Goal: Check status

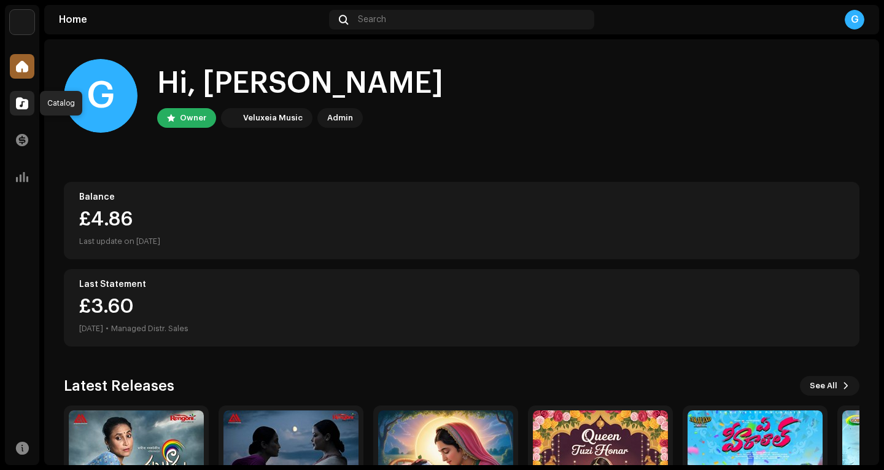
click at [20, 107] on span at bounding box center [22, 103] width 12 height 10
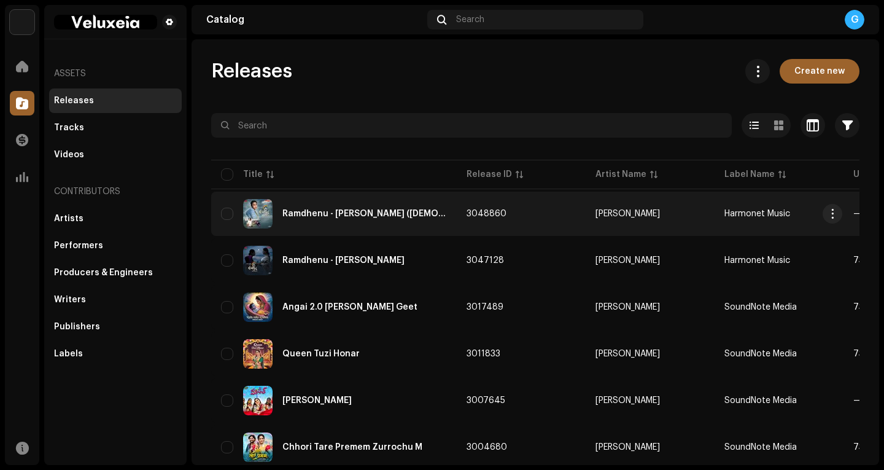
click at [18, 102] on span at bounding box center [22, 103] width 12 height 10
click at [21, 104] on span at bounding box center [22, 103] width 12 height 10
click at [394, 212] on div "Ramdhenu - [PERSON_NAME] ([DEMOGRAPHIC_DATA])" at bounding box center [364, 213] width 165 height 9
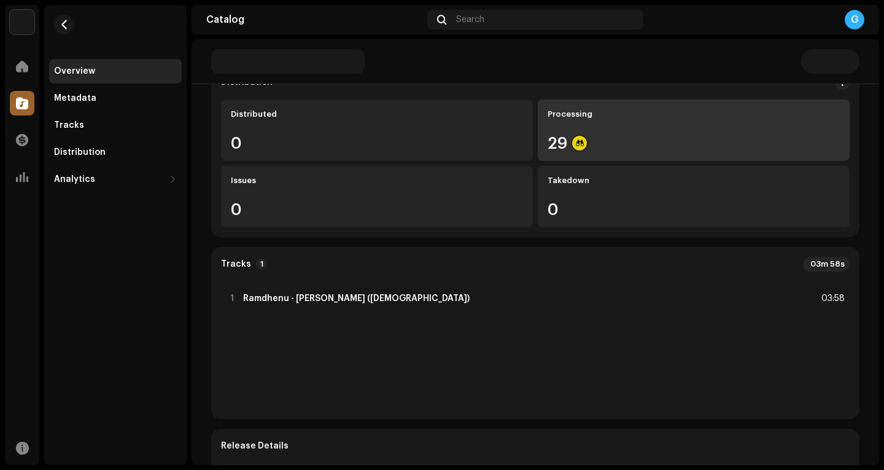
scroll to position [123, 0]
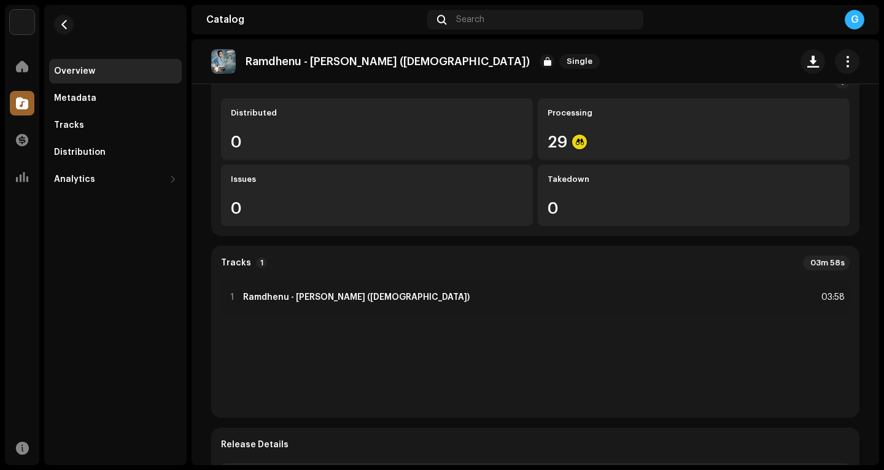
click at [597, 133] on re-o-release-hero "Ramdhenu - [PERSON_NAME] ([DEMOGRAPHIC_DATA]) Single Ramdhenu - [PERSON_NAME] (…" at bounding box center [536, 88] width 688 height 98
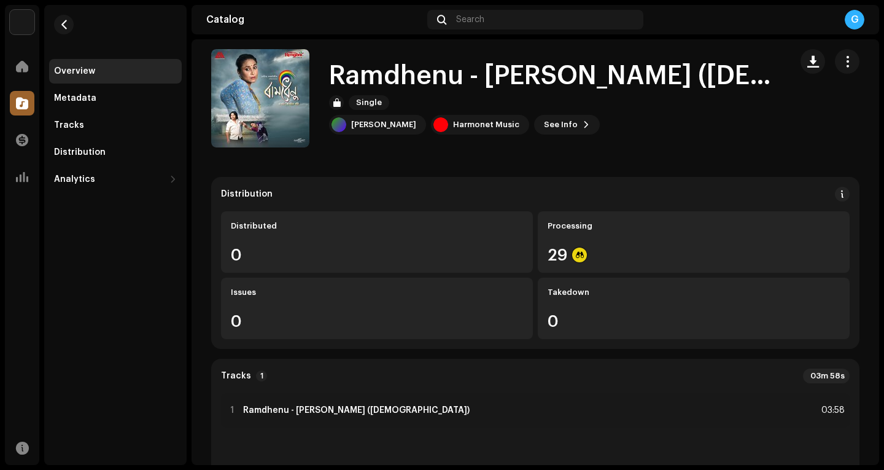
scroll to position [0, 0]
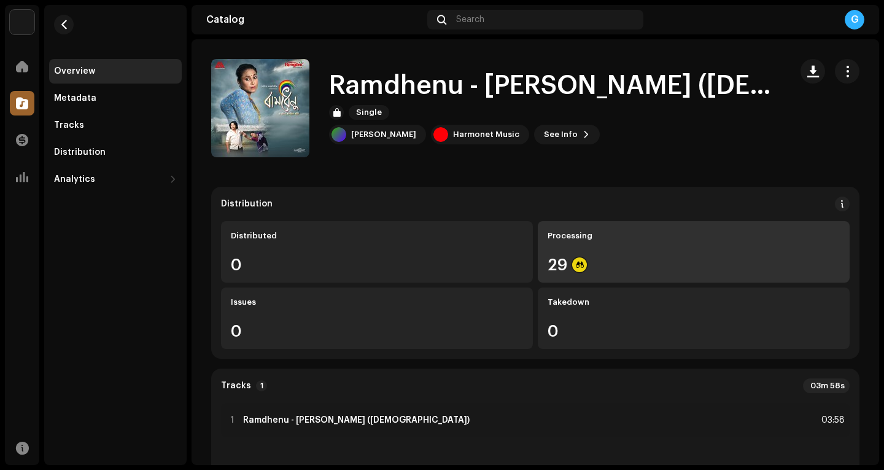
click at [583, 243] on div "Processing 29" at bounding box center [694, 251] width 312 height 61
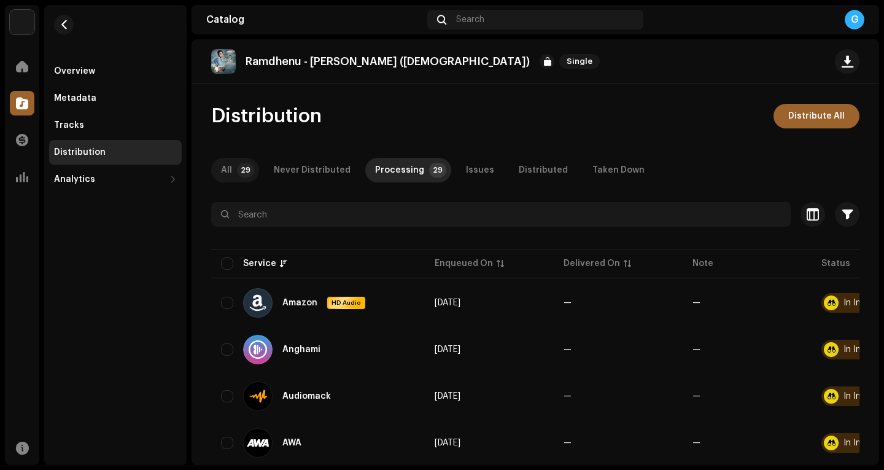
click at [243, 171] on p-badge "29" at bounding box center [245, 170] width 17 height 15
click at [406, 167] on div "Processing" at bounding box center [399, 170] width 49 height 25
click at [242, 174] on p-badge "29" at bounding box center [245, 170] width 17 height 15
click at [402, 169] on div "Processing" at bounding box center [399, 170] width 49 height 25
